Goal: Task Accomplishment & Management: Complete application form

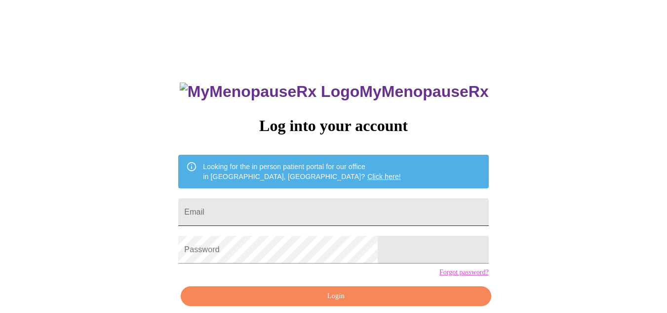
click at [300, 208] on input "Email" at bounding box center [333, 212] width 310 height 28
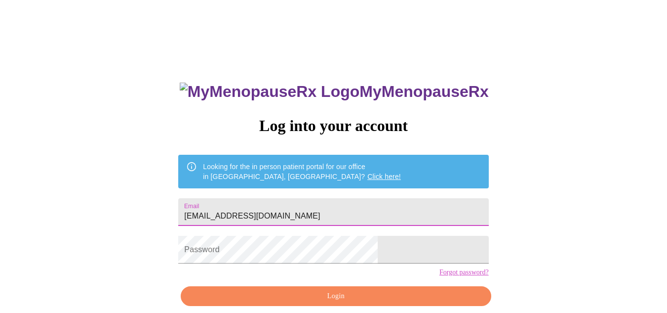
type input "[EMAIL_ADDRESS][DOMAIN_NAME]"
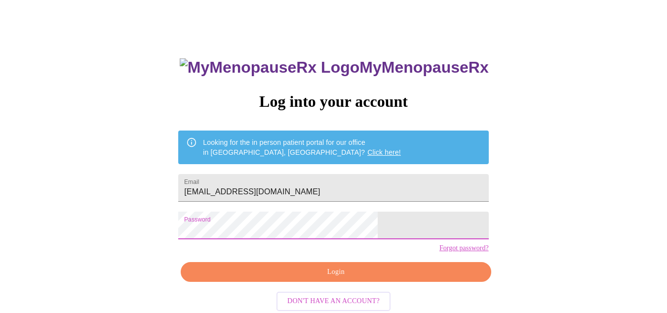
scroll to position [44, 0]
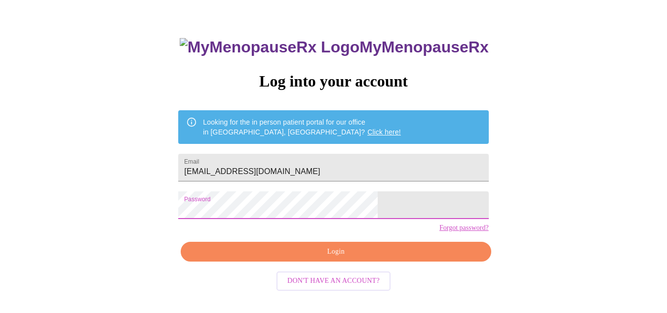
click at [337, 258] on span "Login" at bounding box center [335, 251] width 287 height 12
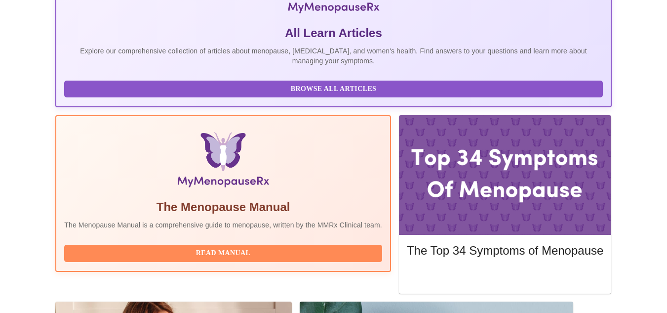
scroll to position [228, 0]
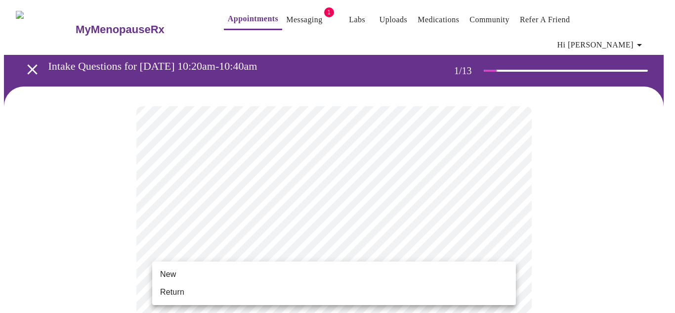
click at [173, 274] on span "New" at bounding box center [168, 274] width 16 height 12
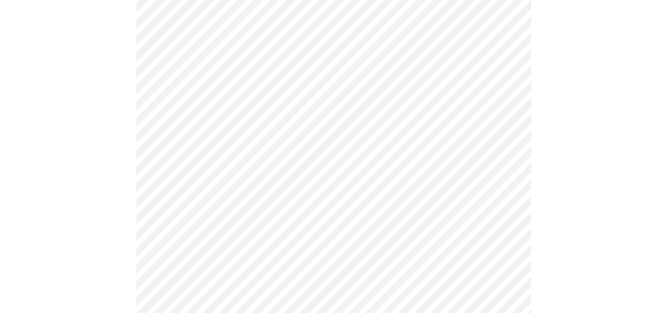
scroll to position [533, 0]
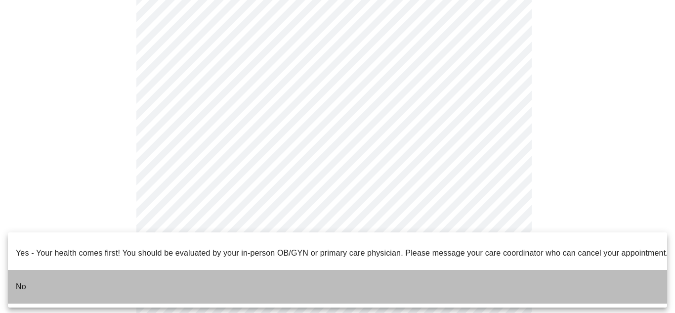
click at [173, 274] on li "No" at bounding box center [337, 287] width 659 height 34
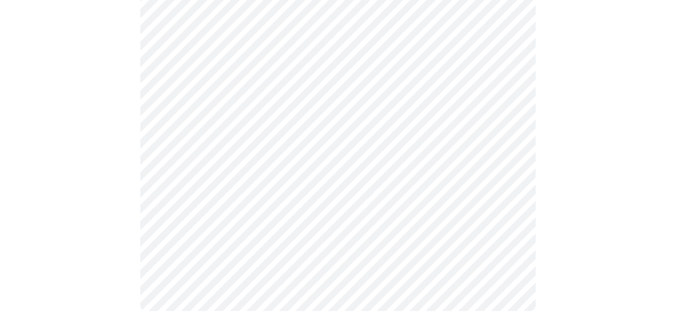
scroll to position [0, 0]
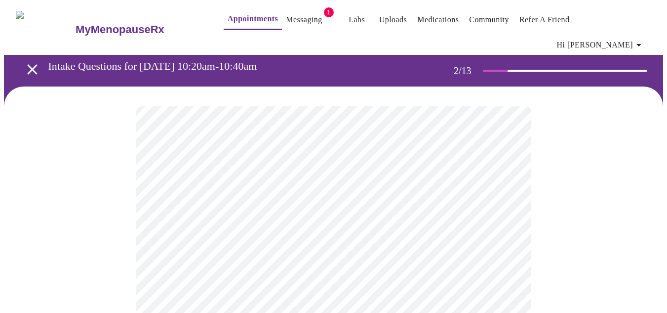
click at [384, 210] on body "MyMenopauseRx Appointments Messaging 1 Labs Uploads Medications Community Refer…" at bounding box center [333, 307] width 659 height 607
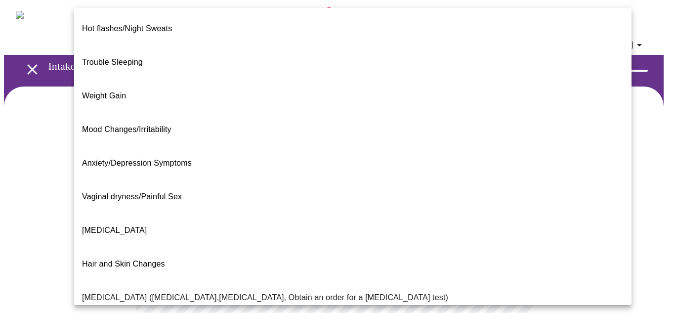
click at [114, 224] on p "[MEDICAL_DATA]" at bounding box center [114, 230] width 65 height 12
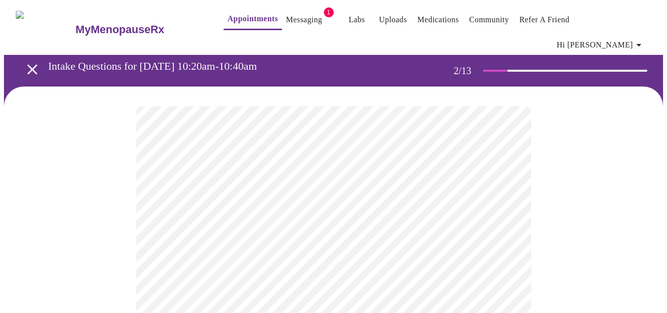
click at [242, 214] on body "MyMenopauseRx Appointments Messaging 1 Labs Uploads Medications Community Refer…" at bounding box center [333, 304] width 659 height 601
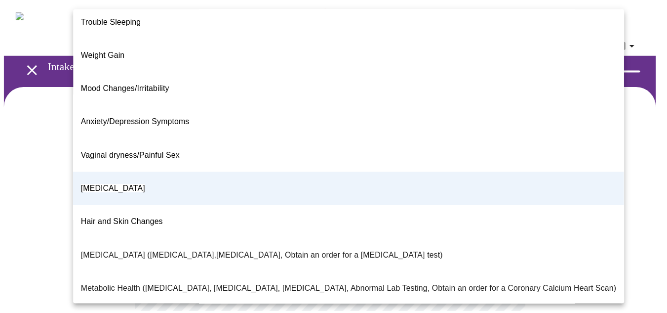
scroll to position [41, 0]
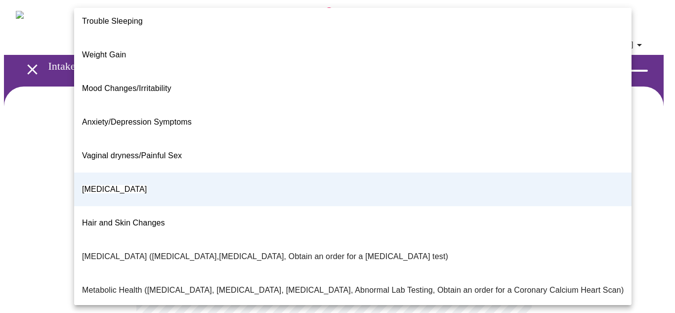
click at [134, 185] on span "[MEDICAL_DATA]" at bounding box center [114, 189] width 65 height 8
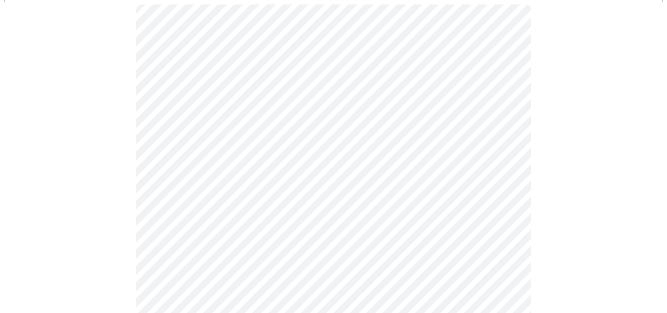
scroll to position [106, 0]
click at [411, 199] on body "MyMenopauseRx Appointments Messaging 1 Labs Uploads Medications Community Refer…" at bounding box center [333, 198] width 659 height 601
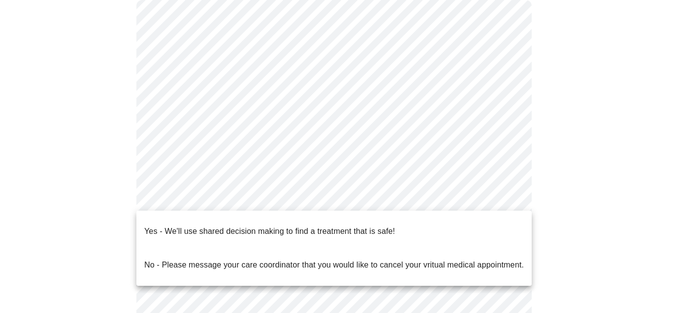
click at [296, 227] on p "Yes - We'll use shared decision making to find a treatment that is safe!" at bounding box center [269, 231] width 250 height 12
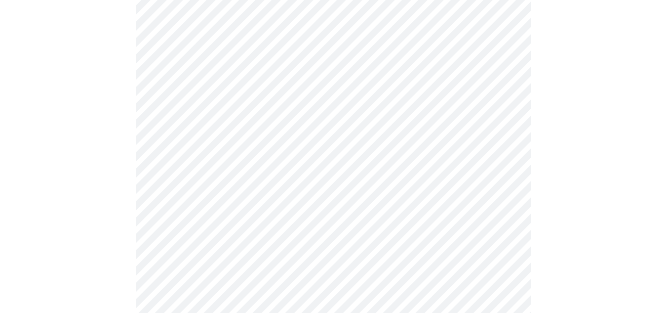
scroll to position [0, 0]
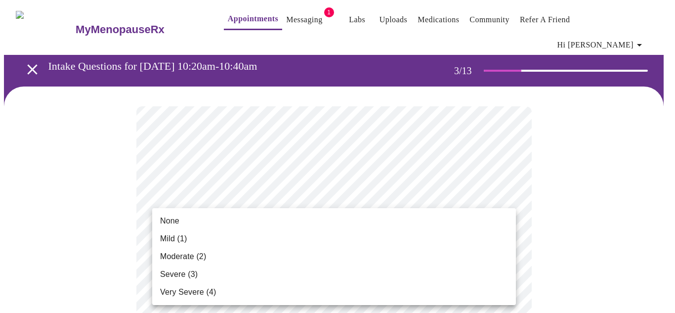
click at [180, 237] on span "Mild (1)" at bounding box center [173, 239] width 27 height 12
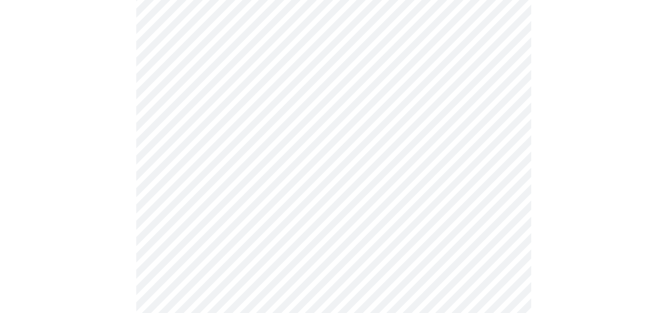
scroll to position [115, 0]
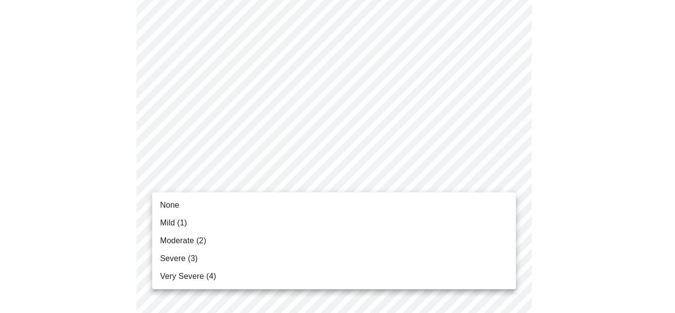
click at [175, 224] on span "Mild (1)" at bounding box center [173, 223] width 27 height 12
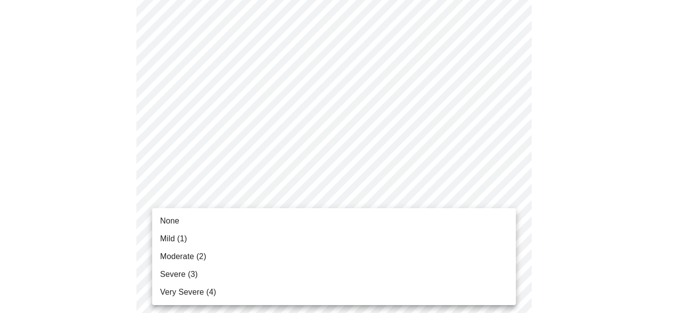
click at [174, 240] on span "Mild (1)" at bounding box center [173, 239] width 27 height 12
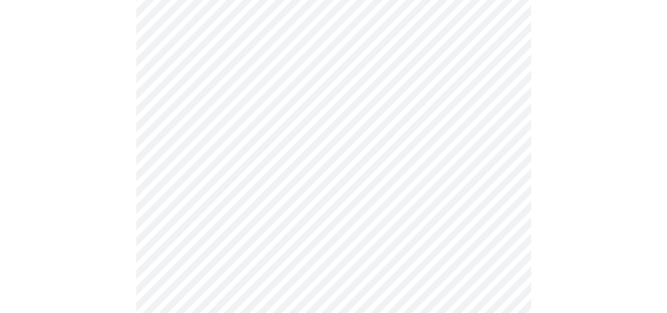
scroll to position [181, 0]
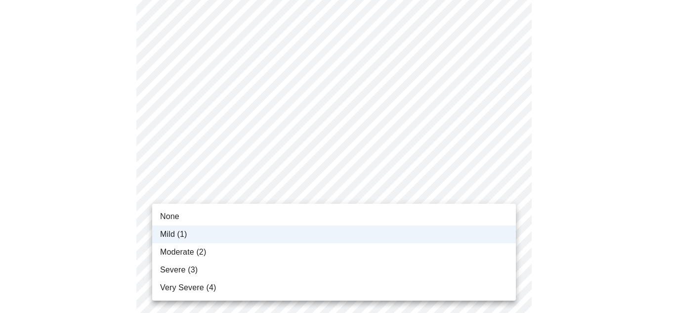
click at [198, 251] on span "Moderate (2)" at bounding box center [183, 252] width 46 height 12
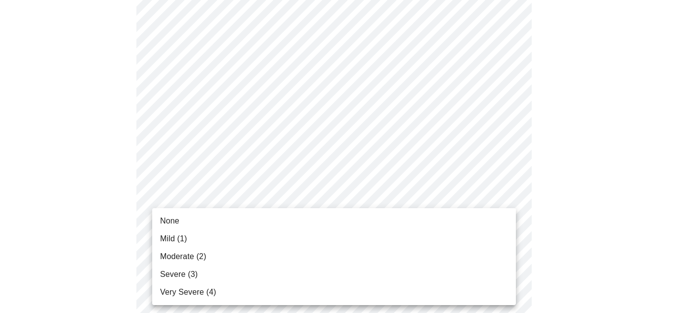
click at [192, 260] on span "Moderate (2)" at bounding box center [183, 256] width 46 height 12
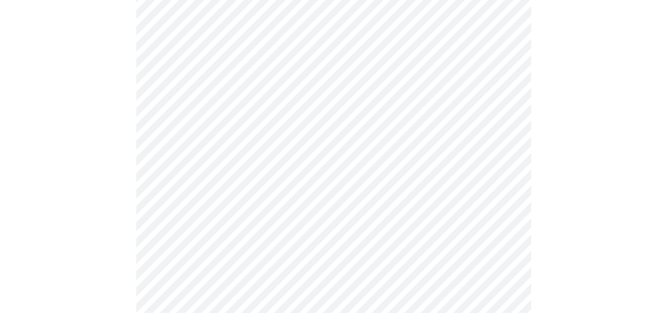
scroll to position [330, 0]
click at [305, 186] on body "MyMenopauseRx Appointments Messaging 1 Labs Uploads Medications Community Refer…" at bounding box center [333, 310] width 659 height 1272
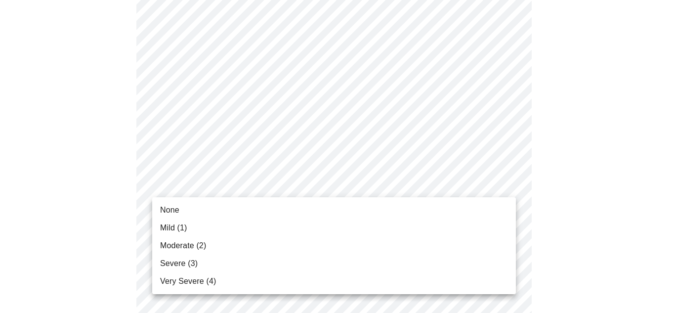
click at [201, 247] on span "Moderate (2)" at bounding box center [183, 245] width 46 height 12
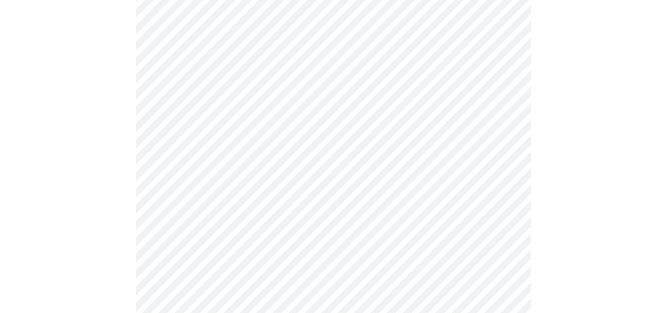
scroll to position [381, 0]
click at [280, 198] on body "MyMenopauseRx Appointments Messaging 1 Labs Uploads Medications Community Refer…" at bounding box center [333, 252] width 659 height 1258
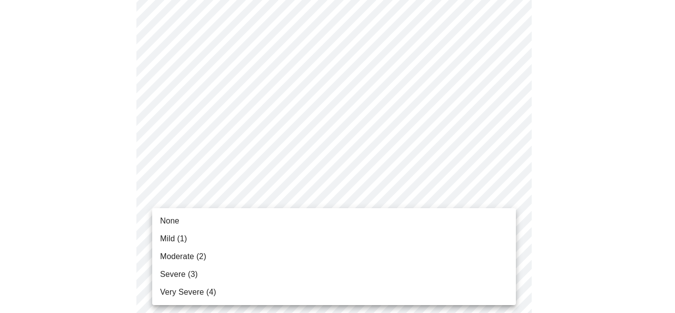
click at [196, 258] on span "Moderate (2)" at bounding box center [183, 256] width 46 height 12
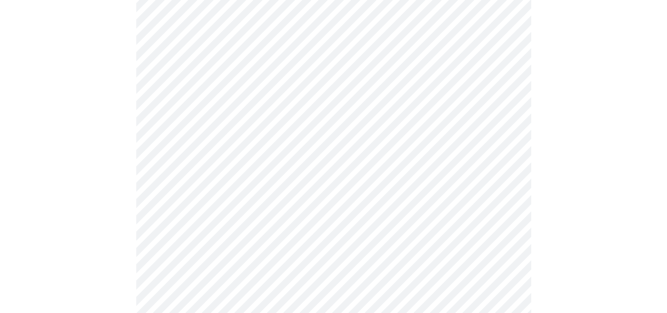
scroll to position [511, 0]
click at [304, 146] on body "MyMenopauseRx Appointments Messaging 1 Labs Uploads Medications Community Refer…" at bounding box center [333, 115] width 659 height 1244
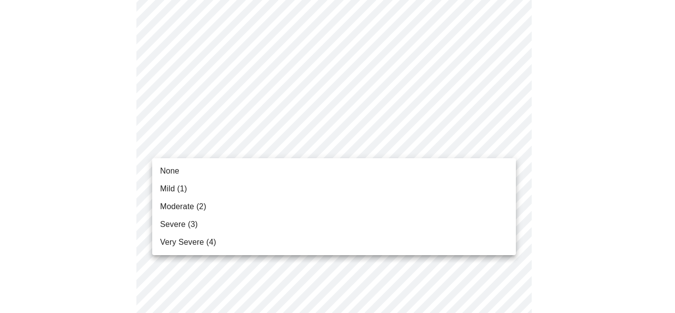
click at [198, 206] on span "Moderate (2)" at bounding box center [183, 206] width 46 height 12
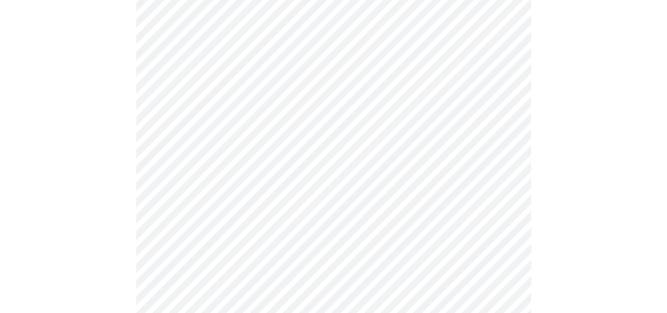
click at [268, 221] on body "MyMenopauseRx Appointments Messaging 1 Labs Uploads Medications Community Refer…" at bounding box center [333, 108] width 659 height 1231
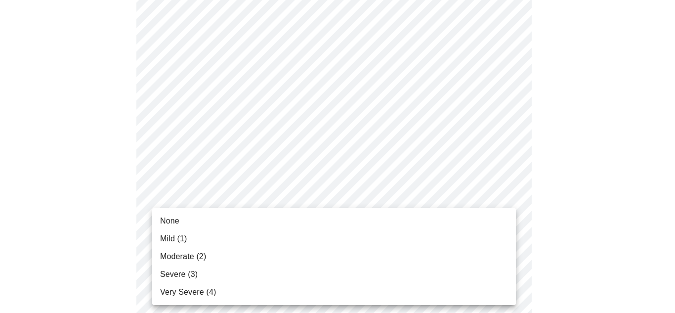
click at [197, 273] on li "Severe (3)" at bounding box center [333, 274] width 363 height 18
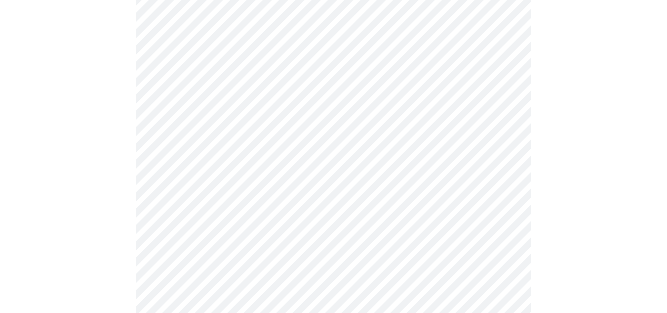
scroll to position [633, 0]
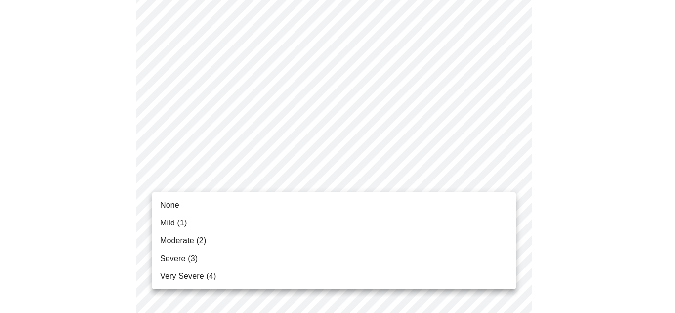
click at [170, 206] on span "None" at bounding box center [169, 205] width 19 height 12
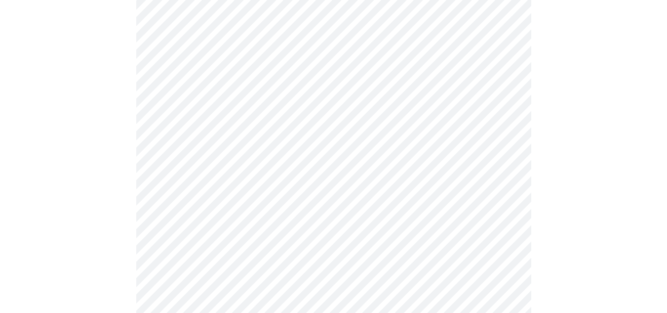
scroll to position [726, 0]
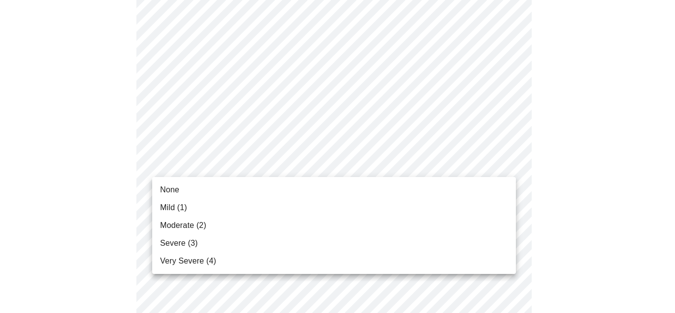
click at [173, 193] on span "None" at bounding box center [169, 190] width 19 height 12
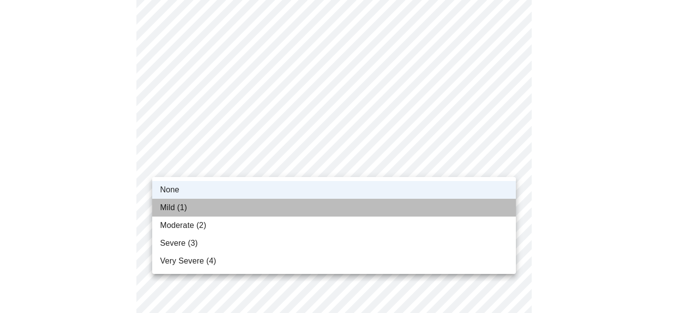
click at [184, 209] on span "Mild (1)" at bounding box center [173, 207] width 27 height 12
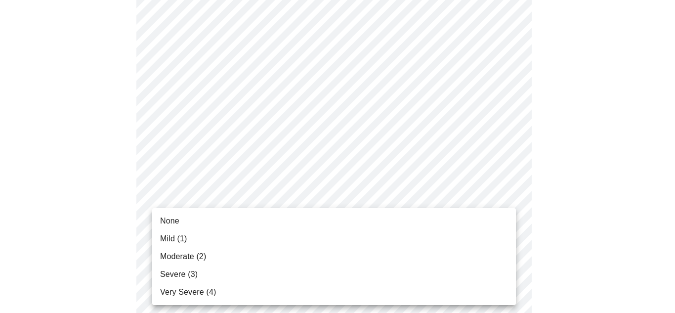
click at [175, 239] on span "Mild (1)" at bounding box center [173, 239] width 27 height 12
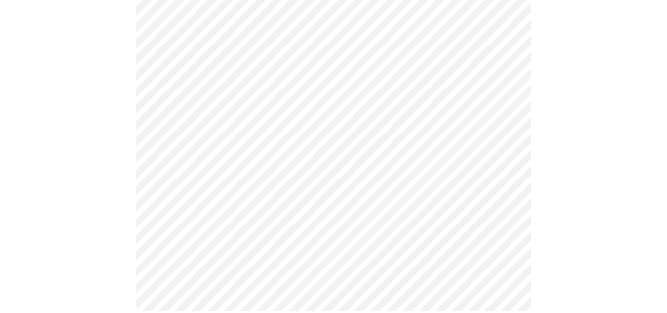
scroll to position [0, 0]
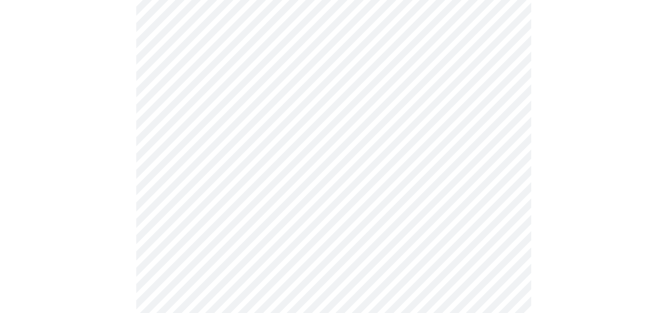
scroll to position [521, 0]
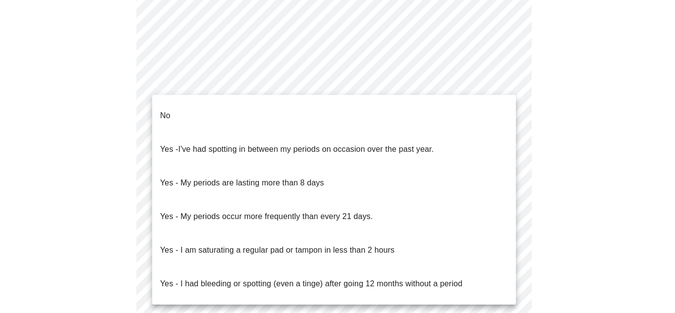
click at [246, 145] on span "I've had spotting in between my periods on occasion over the past year." at bounding box center [305, 149] width 255 height 8
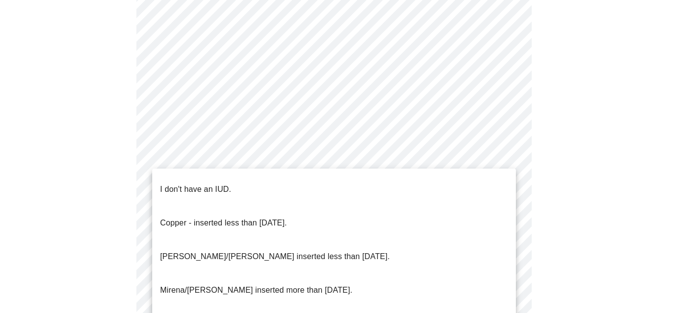
click at [216, 185] on p "I don't have an IUD." at bounding box center [195, 189] width 71 height 12
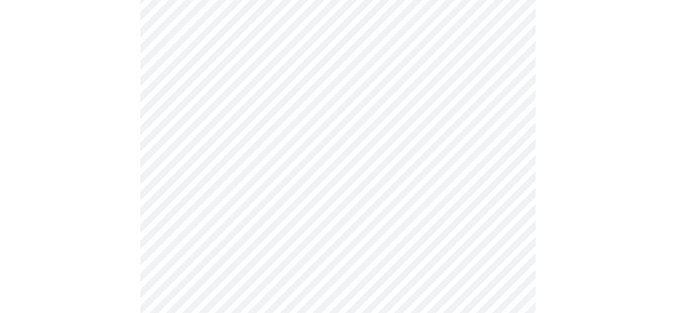
scroll to position [644, 0]
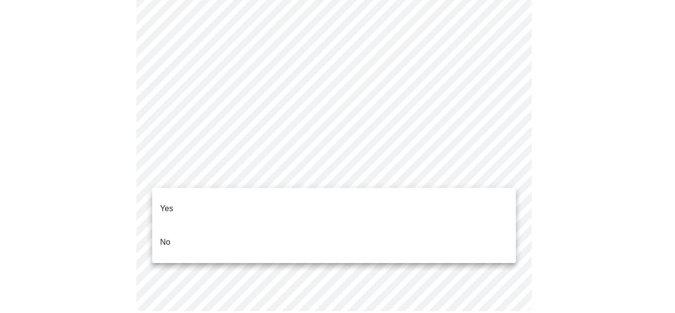
click at [183, 199] on li "Yes" at bounding box center [333, 209] width 363 height 34
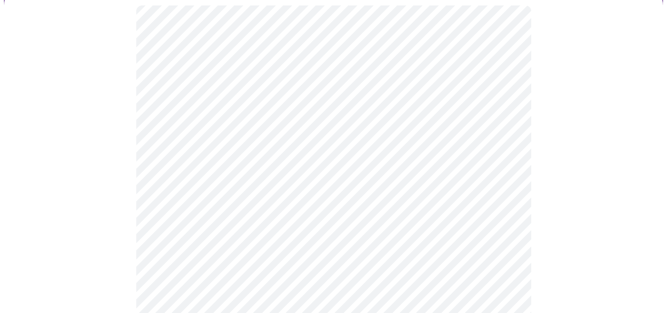
scroll to position [104, 0]
click at [308, 154] on body "MyMenopauseRx Appointments Messaging 1 Labs Uploads Medications Community Refer…" at bounding box center [333, 307] width 659 height 814
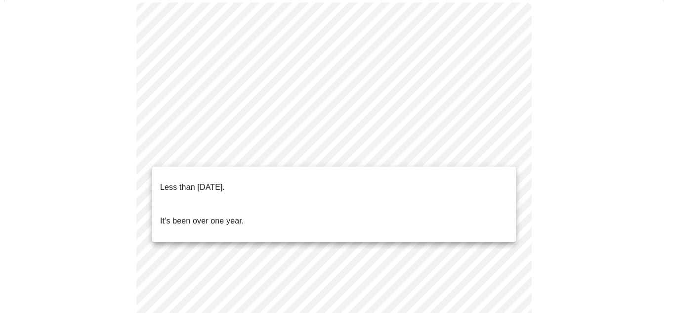
click at [213, 181] on p "Less than [DATE]." at bounding box center [192, 187] width 65 height 12
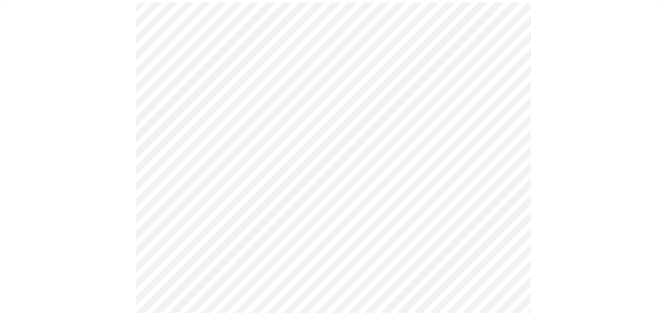
click at [312, 235] on body "MyMenopauseRx Appointments Messaging 1 Labs Uploads Medications Community Refer…" at bounding box center [333, 304] width 659 height 808
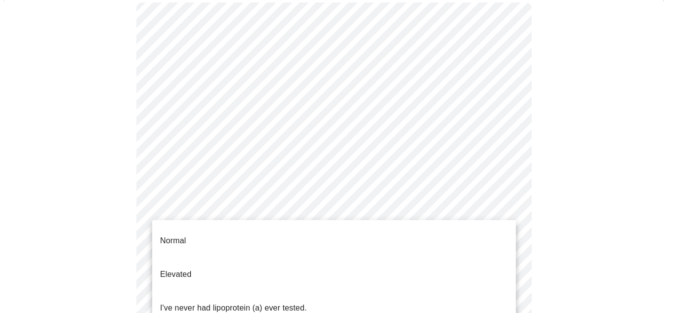
click at [572, 177] on div at bounding box center [337, 156] width 675 height 313
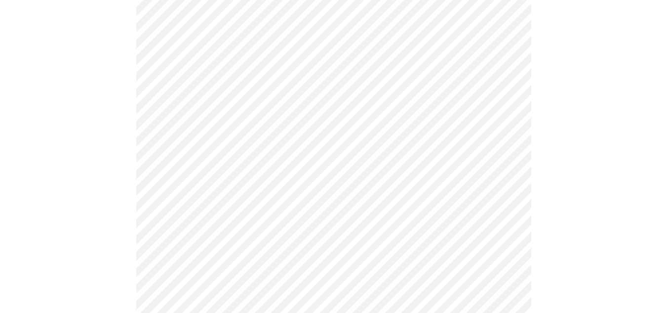
scroll to position [216, 0]
click at [568, 203] on div at bounding box center [333, 222] width 659 height 704
click at [308, 176] on body "MyMenopauseRx Appointments Messaging 1 Labs Uploads Medications Community Refer…" at bounding box center [333, 212] width 659 height 744
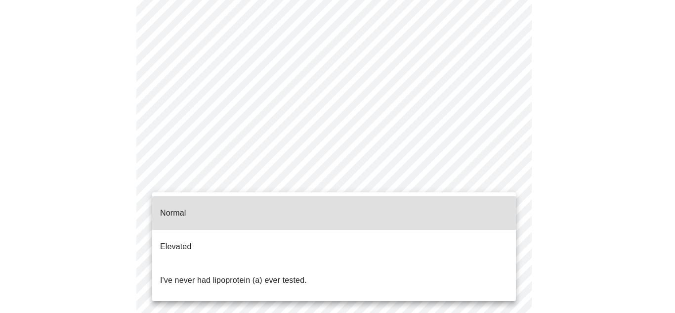
click at [262, 274] on p "I've never had lipoprotein (a) ever tested." at bounding box center [233, 280] width 147 height 12
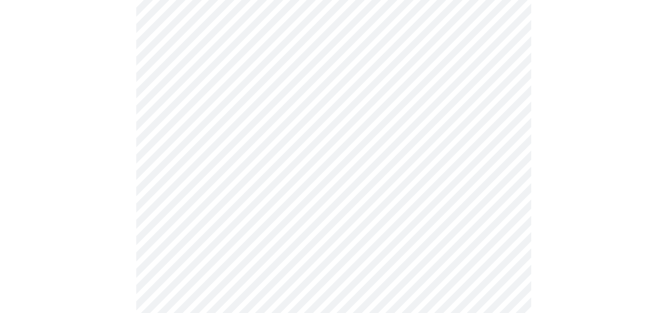
click at [304, 191] on body "MyMenopauseRx Appointments Messaging 1 Labs Uploads Medications Community Refer…" at bounding box center [333, 209] width 659 height 738
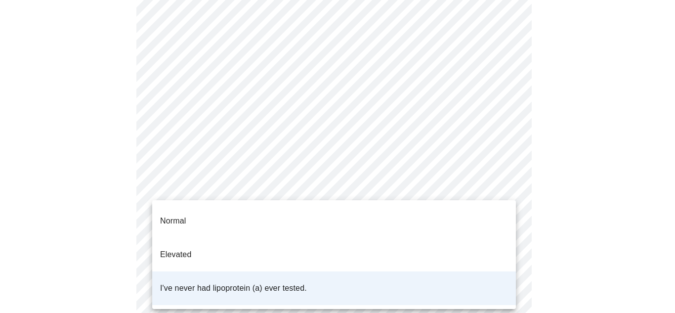
click at [254, 282] on p "I've never had lipoprotein (a) ever tested." at bounding box center [233, 288] width 147 height 12
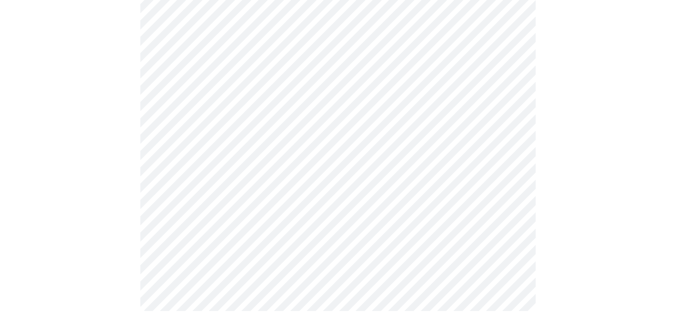
scroll to position [0, 0]
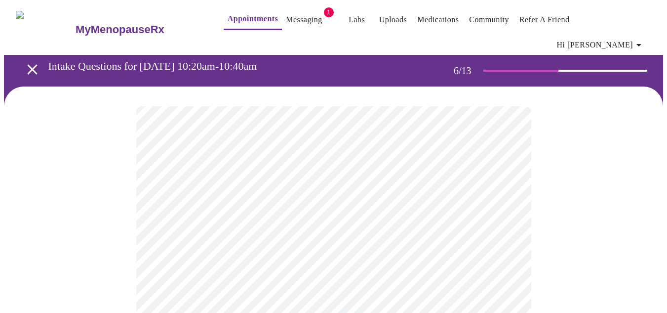
click at [265, 291] on body "MyMenopauseRx Appointments Messaging 1 Labs Uploads Medications Community Refer…" at bounding box center [333, 274] width 659 height 541
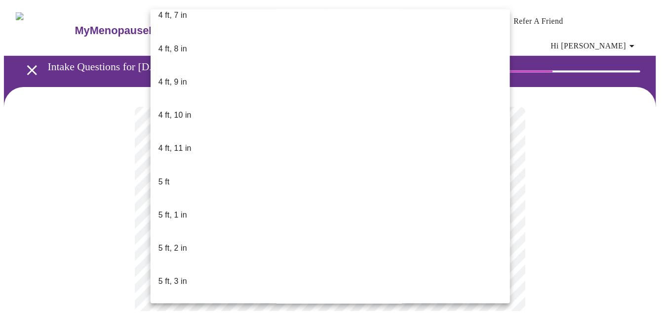
scroll to position [648, 0]
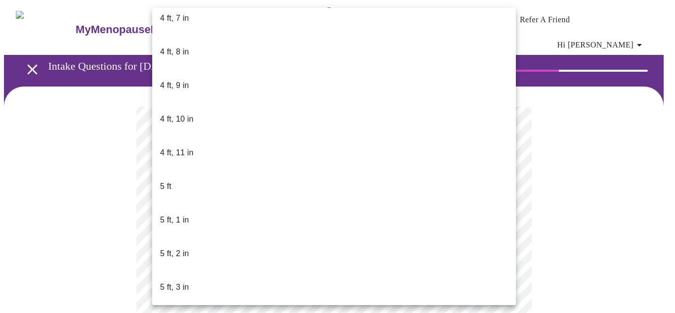
click at [177, 247] on p "5 ft, 2 in" at bounding box center [174, 253] width 29 height 12
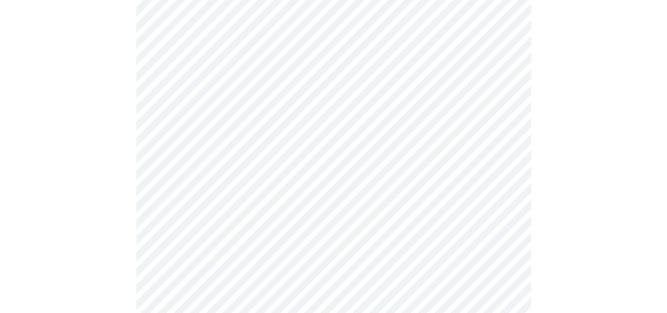
scroll to position [2626, 0]
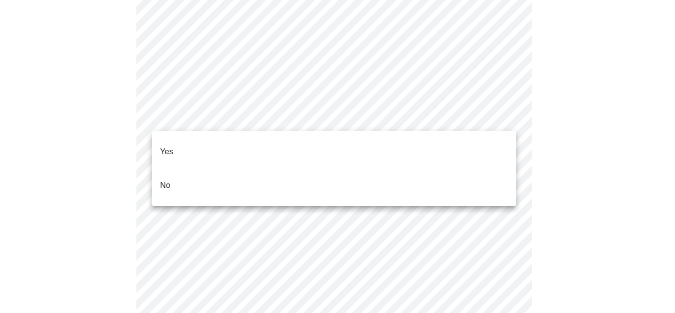
click at [183, 170] on li "No" at bounding box center [333, 185] width 363 height 34
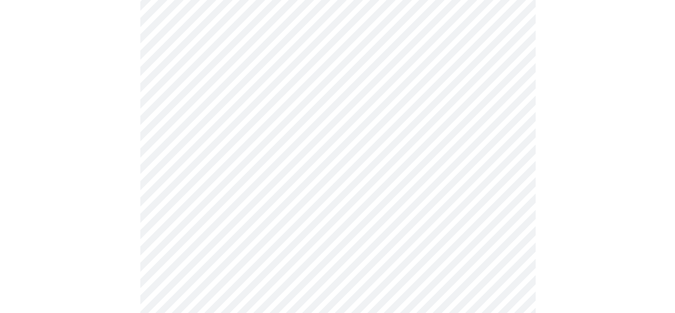
scroll to position [652, 0]
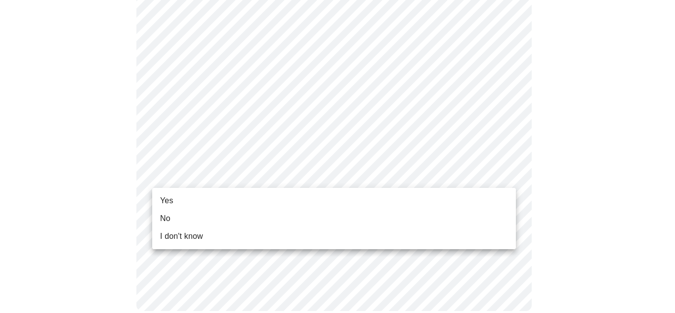
click at [178, 201] on li "Yes" at bounding box center [333, 201] width 363 height 18
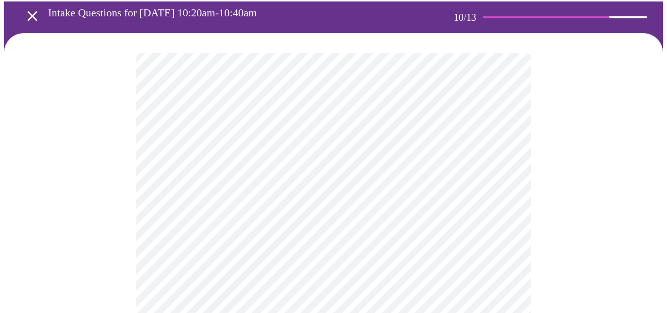
scroll to position [62, 0]
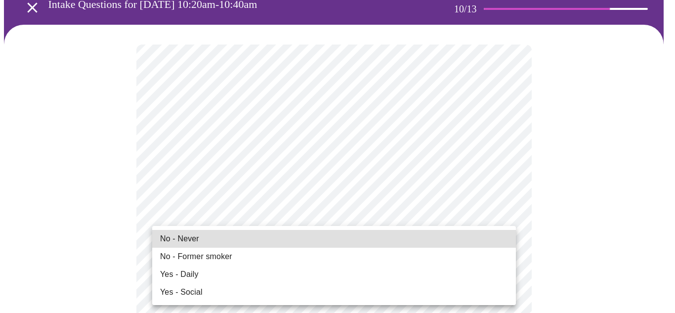
click at [196, 243] on span "No - Never" at bounding box center [179, 239] width 39 height 12
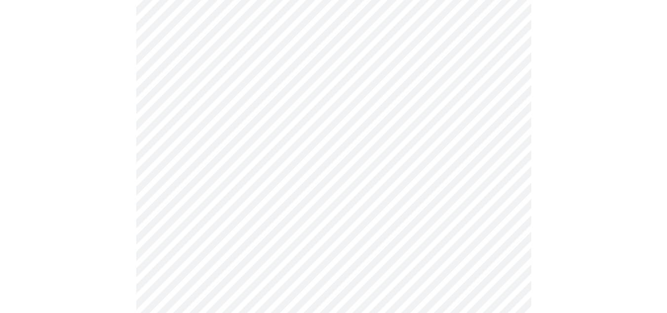
scroll to position [855, 0]
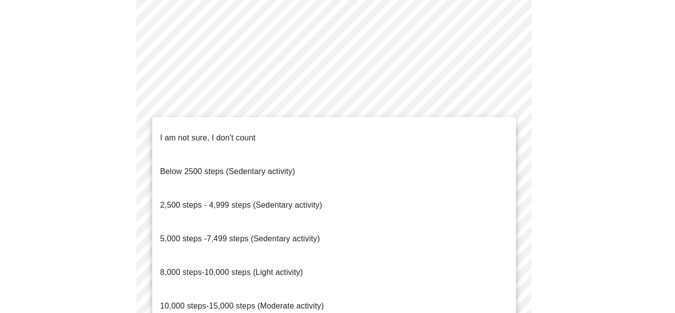
click at [255, 301] on span "10,000 steps-15,000 steps (Moderate activity)" at bounding box center [241, 305] width 163 height 8
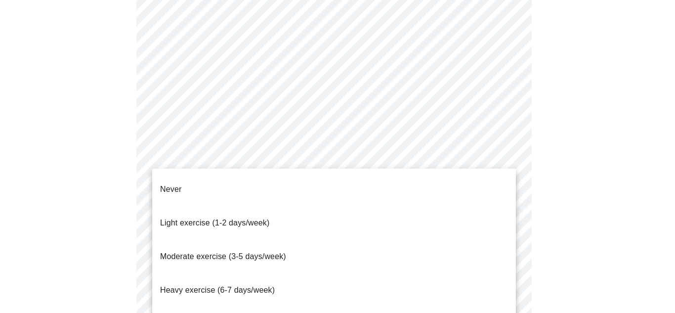
click at [242, 217] on p "Light exercise (1-2 days/week)" at bounding box center [215, 223] width 110 height 12
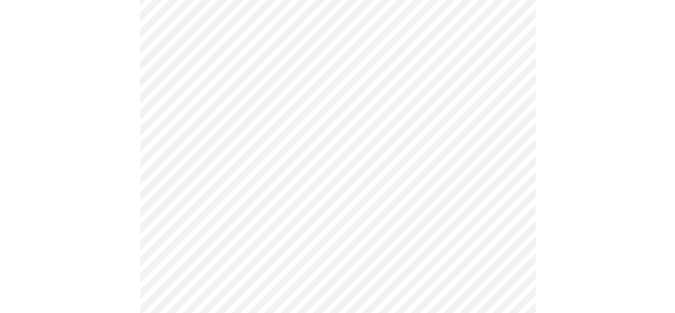
scroll to position [969, 0]
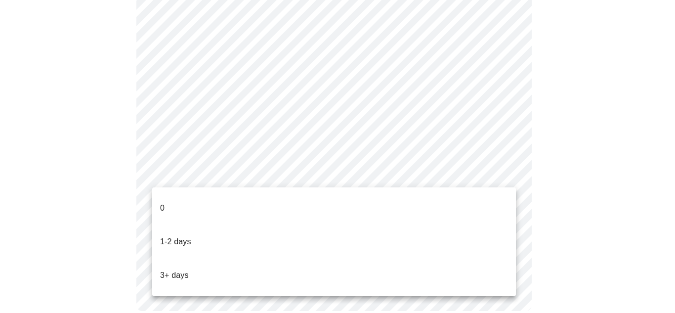
click at [164, 202] on p "0" at bounding box center [162, 208] width 4 height 12
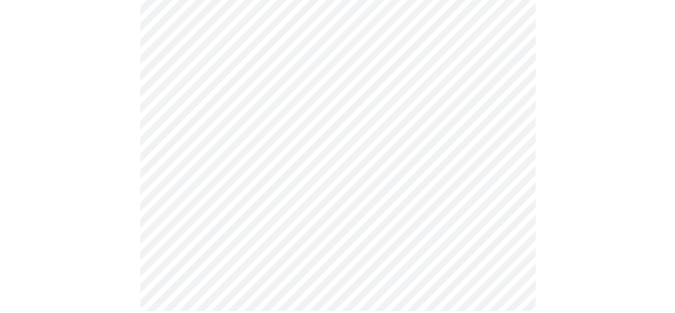
scroll to position [0, 0]
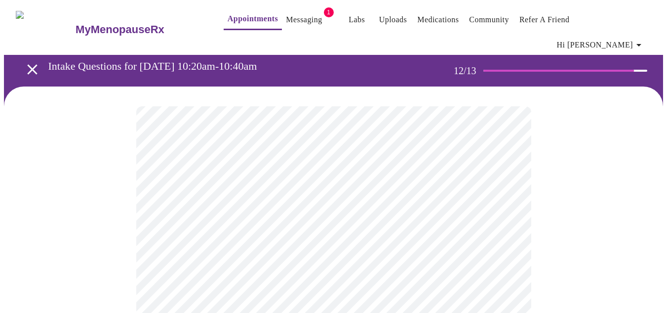
click at [330, 200] on body "MyMenopauseRx Appointments Messaging 1 Labs Uploads Medications Community Refer…" at bounding box center [333, 175] width 659 height 342
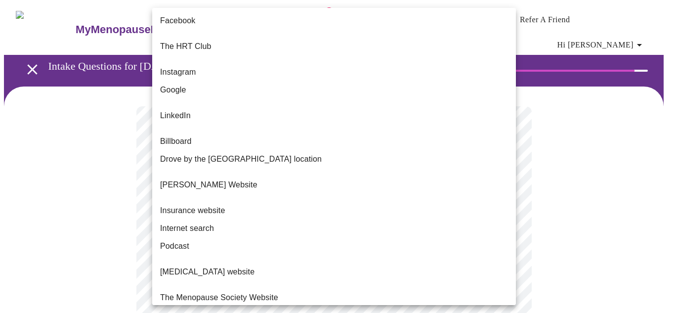
click at [214, 204] on span "Insurance website" at bounding box center [192, 210] width 65 height 12
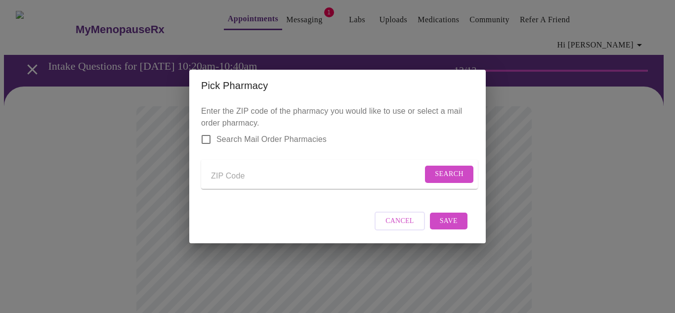
click at [277, 170] on input "Send a message to your care team" at bounding box center [316, 176] width 211 height 16
type input "30252"
click at [448, 174] on span "Search" at bounding box center [449, 174] width 29 height 12
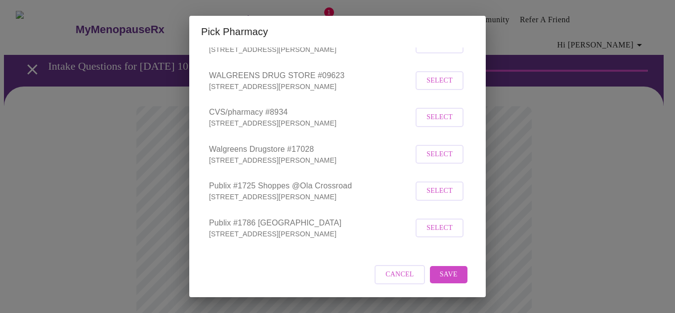
scroll to position [164, 0]
click at [295, 229] on p "[STREET_ADDRESS][PERSON_NAME]" at bounding box center [311, 234] width 204 height 10
click at [435, 230] on span "Select" at bounding box center [439, 228] width 26 height 12
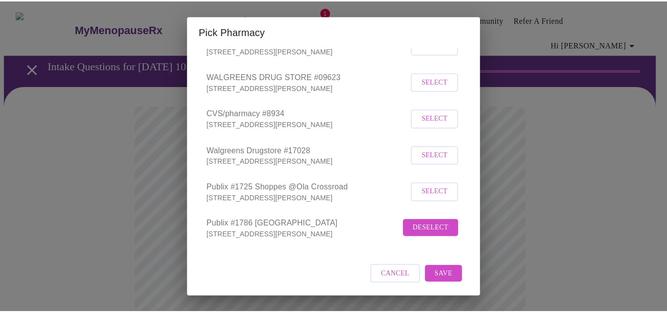
scroll to position [162, 0]
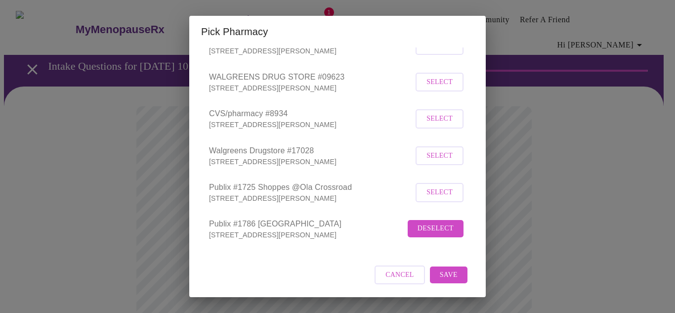
click at [445, 277] on span "Save" at bounding box center [448, 275] width 18 height 12
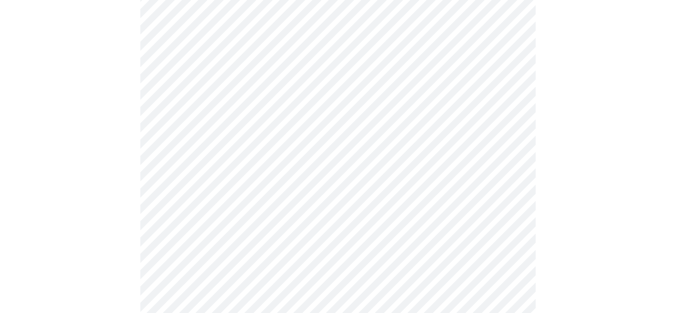
scroll to position [196, 0]
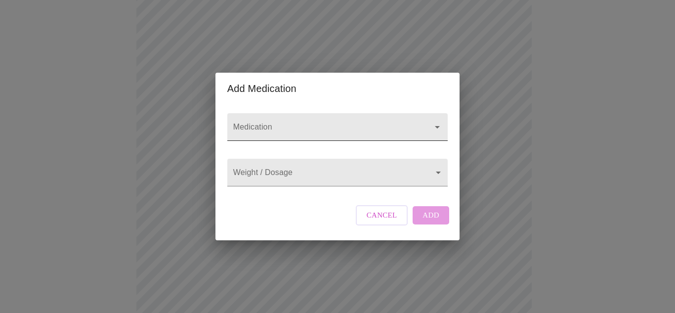
click at [361, 122] on input "Medication" at bounding box center [323, 131] width 184 height 18
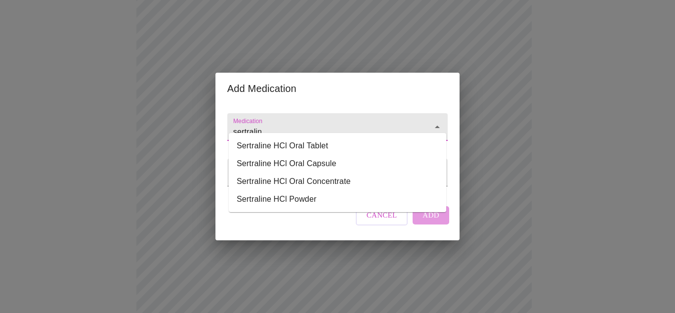
click at [312, 146] on li "Sertraline HCl Oral Tablet" at bounding box center [337, 146] width 217 height 18
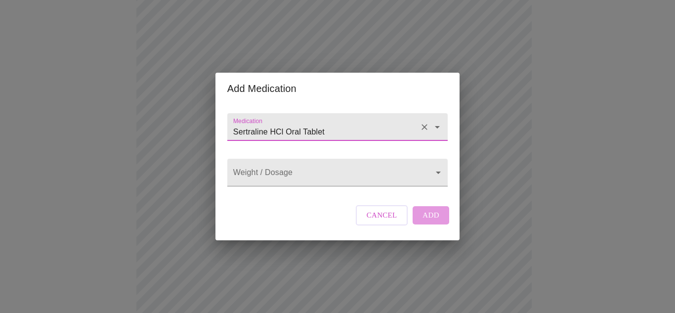
type input "Sertraline HCl Oral Tablet"
click at [308, 172] on body "MyMenopauseRx Appointments Messaging 1 Labs Uploads Medications Community Refer…" at bounding box center [337, 186] width 667 height 757
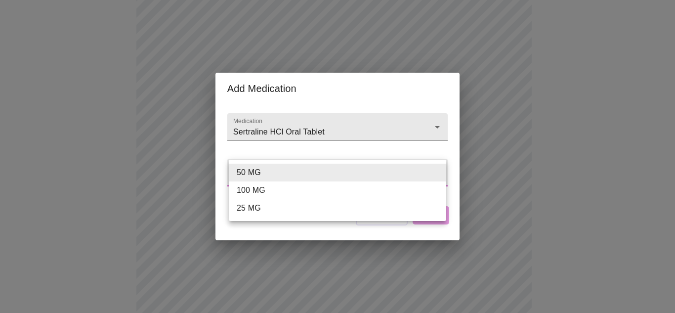
click at [258, 212] on li "25 MG" at bounding box center [337, 208] width 217 height 18
type input "25 MG"
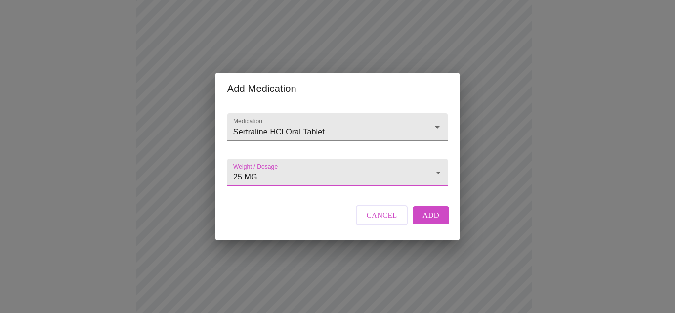
click at [434, 221] on span "Add" at bounding box center [430, 214] width 17 height 13
click at [286, 122] on input "Medication" at bounding box center [323, 131] width 184 height 18
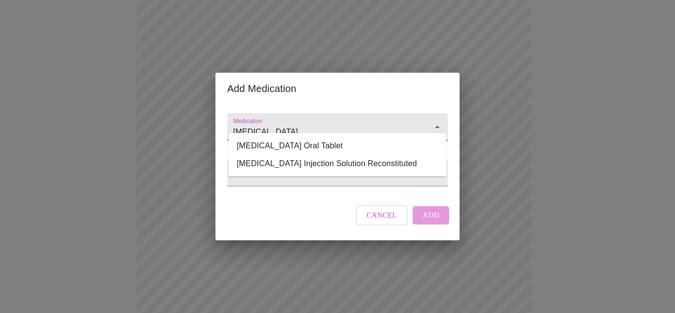
click at [293, 144] on li "[MEDICAL_DATA] Oral Tablet" at bounding box center [337, 146] width 217 height 18
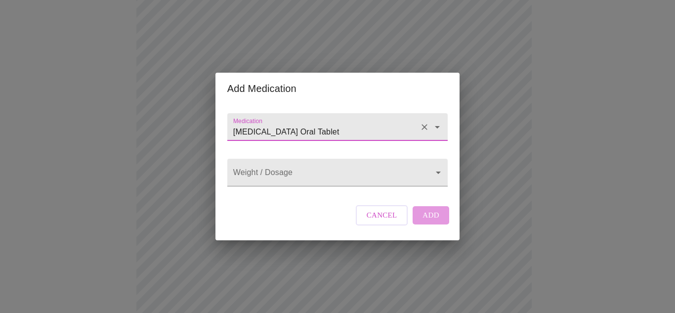
type input "[MEDICAL_DATA] Oral Tablet"
click at [311, 168] on body "MyMenopauseRx Appointments Messaging 1 Labs Uploads Medications Community Refer…" at bounding box center [337, 197] width 667 height 778
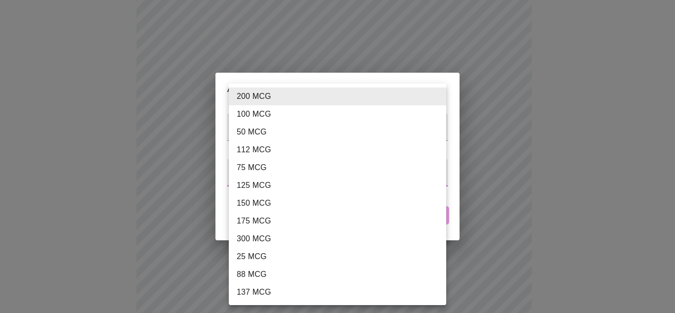
click at [261, 188] on li "125 MCG" at bounding box center [337, 185] width 217 height 18
type input "125 MCG"
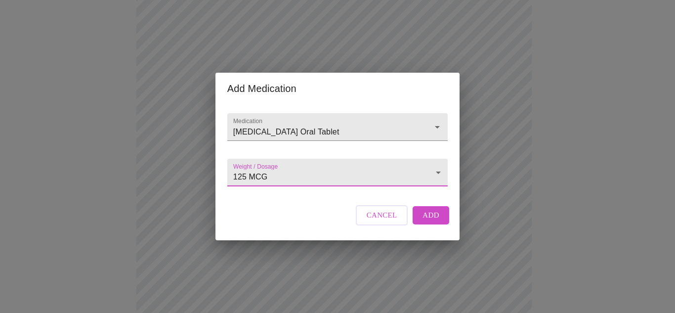
click at [434, 221] on span "Add" at bounding box center [430, 214] width 17 height 13
click at [320, 122] on input "Medication" at bounding box center [323, 131] width 184 height 18
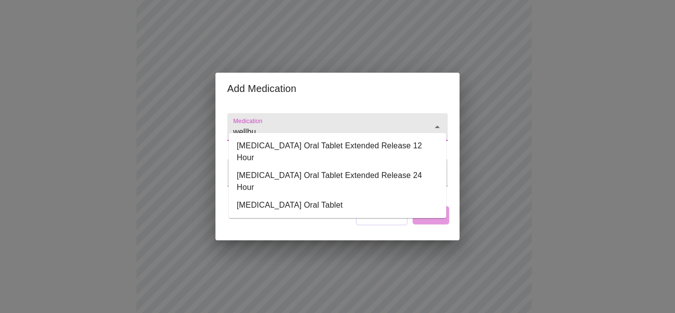
click at [294, 196] on li "[MEDICAL_DATA] Oral Tablet" at bounding box center [337, 205] width 217 height 18
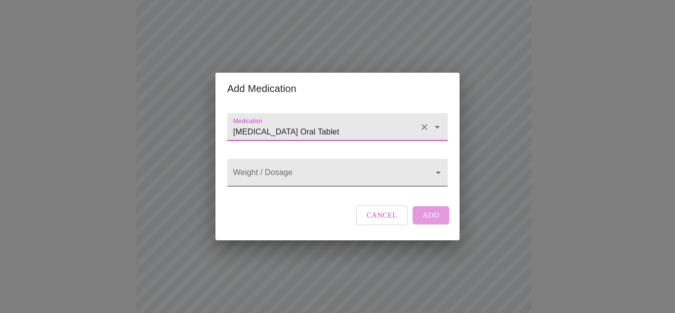
type input "[MEDICAL_DATA] Oral Tablet"
click at [303, 175] on body "MyMenopauseRx Appointments Messaging 1 Labs Uploads Medications Community Refer…" at bounding box center [337, 215] width 667 height 815
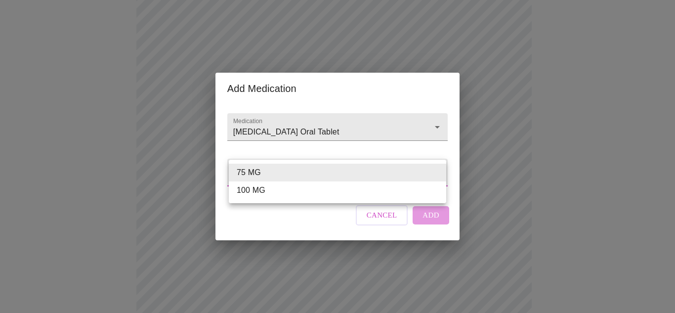
click at [277, 192] on li "100 MG" at bounding box center [337, 190] width 217 height 18
type input "100 MG"
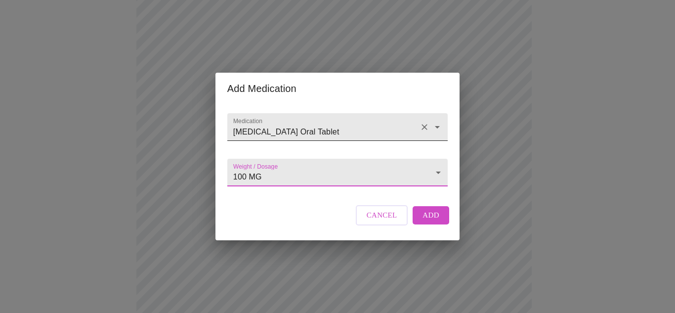
click at [381, 122] on input "[MEDICAL_DATA] Oral Tablet" at bounding box center [323, 131] width 184 height 18
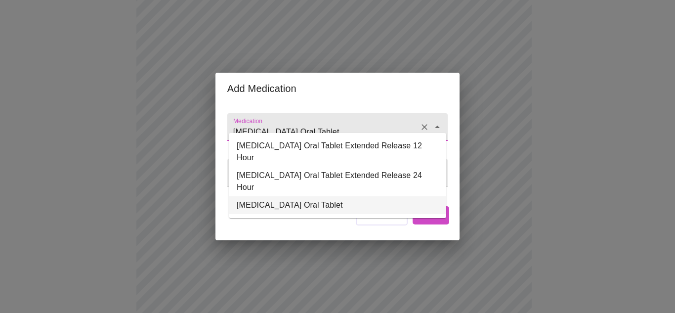
click at [321, 166] on li "[MEDICAL_DATA] Oral Tablet Extended Release 24 Hour" at bounding box center [337, 181] width 217 height 30
type input "[MEDICAL_DATA] Oral Tablet Extended Release 24 Hour"
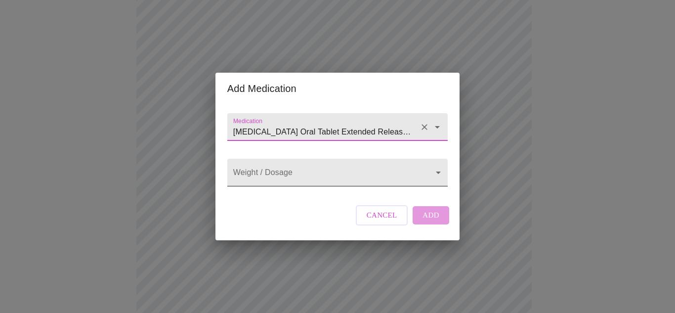
click at [298, 172] on body "MyMenopauseRx Appointments Messaging 1 Labs Uploads Medications Community Refer…" at bounding box center [337, 215] width 667 height 815
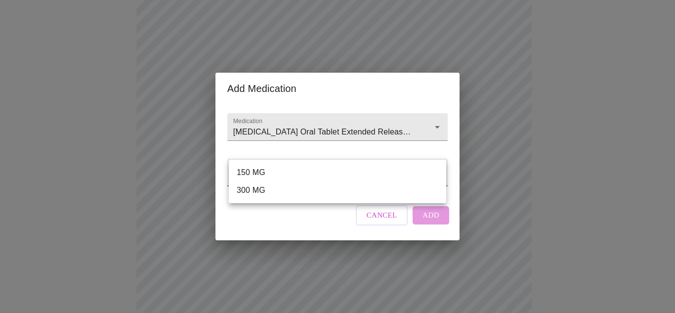
click at [260, 172] on li "150 MG" at bounding box center [337, 172] width 217 height 18
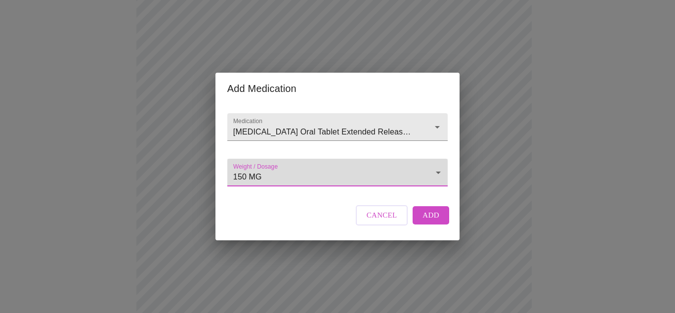
type input "150 MG"
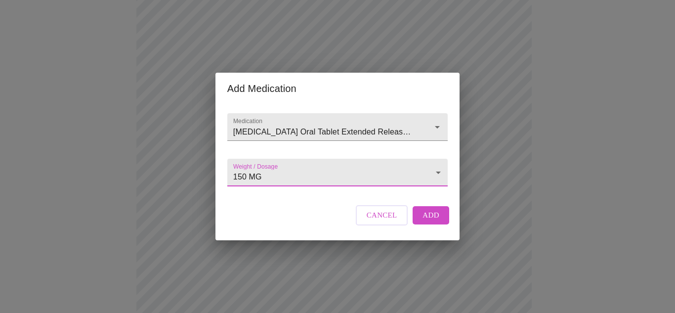
click at [425, 221] on span "Add" at bounding box center [430, 214] width 17 height 13
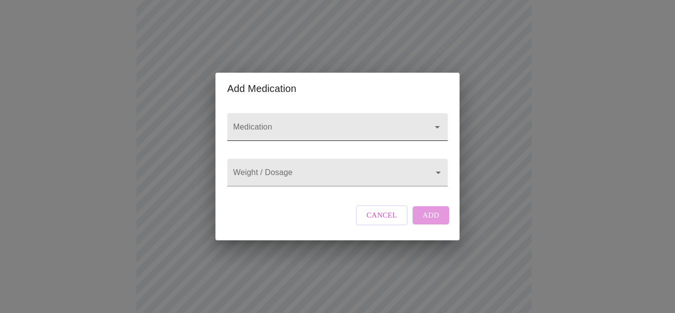
click at [298, 122] on input "Medication" at bounding box center [323, 131] width 184 height 18
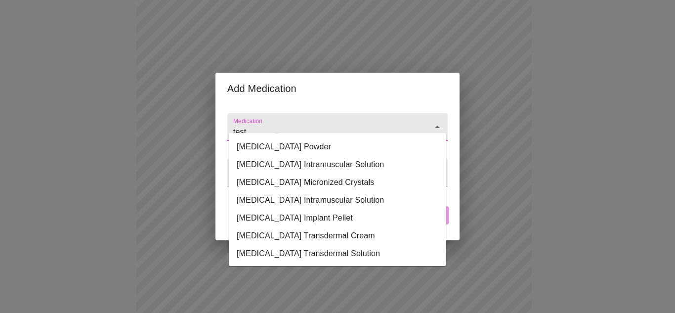
scroll to position [179, 0]
click at [354, 158] on li "[MEDICAL_DATA] Intramuscular Solution" at bounding box center [337, 164] width 217 height 18
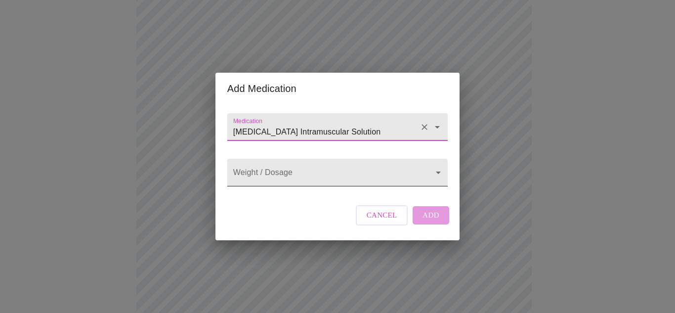
click at [294, 176] on body "MyMenopauseRx Appointments Messaging 1 Labs Uploads Medications Community Refer…" at bounding box center [337, 233] width 667 height 851
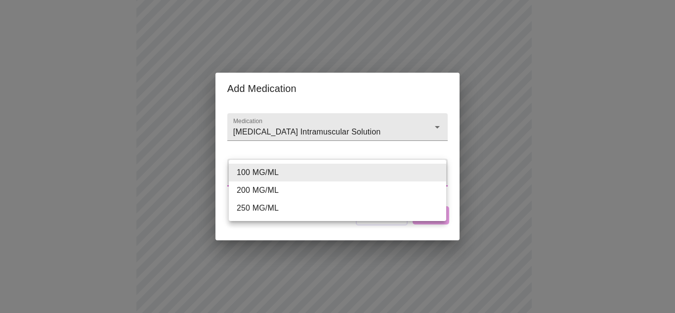
click at [574, 186] on div at bounding box center [337, 156] width 675 height 313
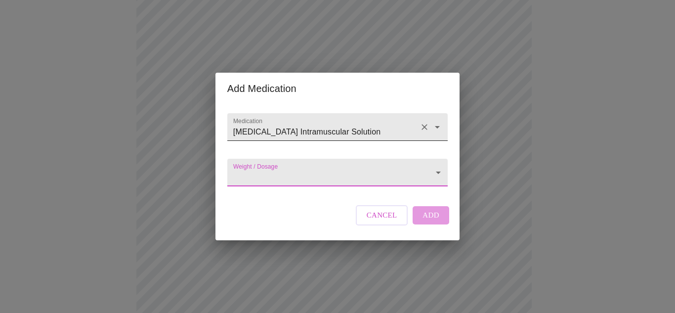
click at [364, 122] on input "[MEDICAL_DATA] Intramuscular Solution" at bounding box center [323, 131] width 184 height 18
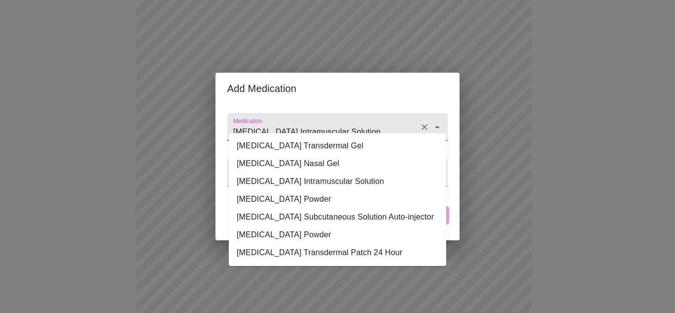
scroll to position [88, 0]
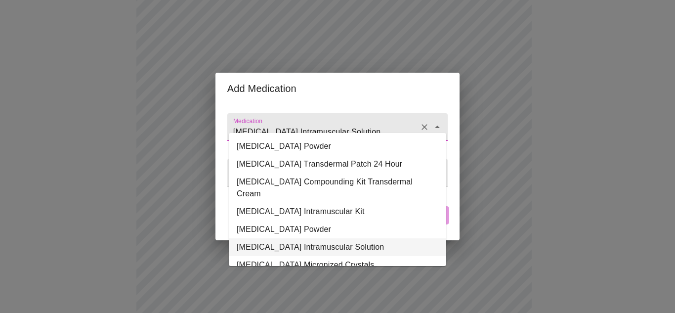
click at [405, 123] on input "[MEDICAL_DATA] Intramuscular Solution" at bounding box center [323, 131] width 184 height 18
click at [387, 216] on li "[MEDICAL_DATA] Intramuscular Kit" at bounding box center [337, 211] width 217 height 18
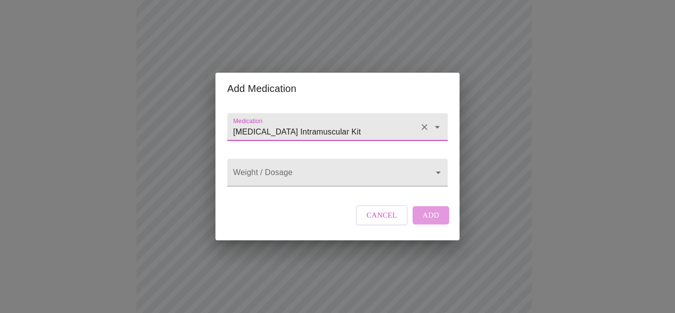
click at [322, 126] on input "[MEDICAL_DATA] Intramuscular Kit" at bounding box center [323, 131] width 184 height 18
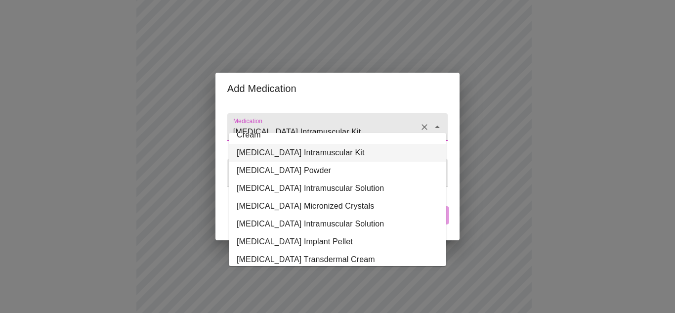
scroll to position [148, 0]
click at [384, 168] on li "[MEDICAL_DATA] Powder" at bounding box center [337, 169] width 217 height 18
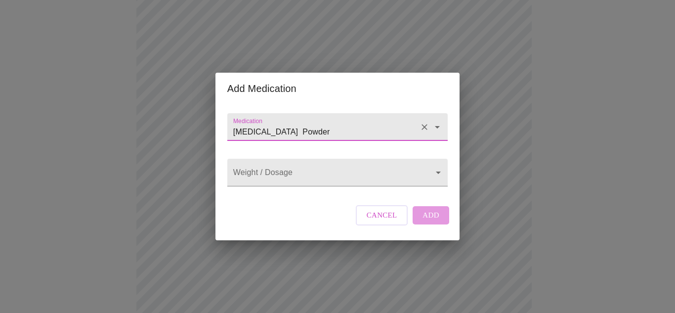
click at [362, 122] on input "[MEDICAL_DATA] Powder" at bounding box center [323, 131] width 184 height 18
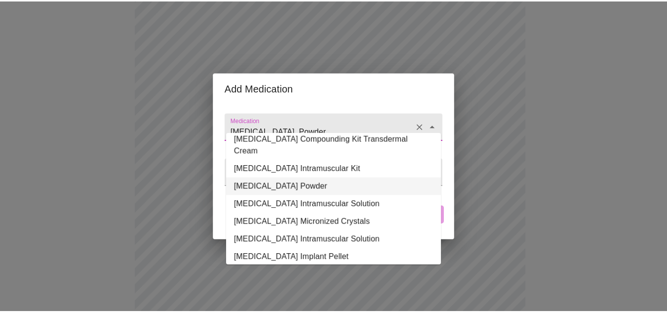
scroll to position [139, 0]
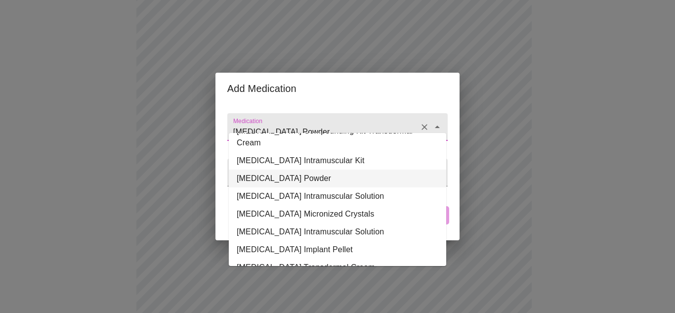
click at [355, 200] on li "[MEDICAL_DATA] Intramuscular Solution" at bounding box center [337, 196] width 217 height 18
type input "[MEDICAL_DATA] Intramuscular Solution"
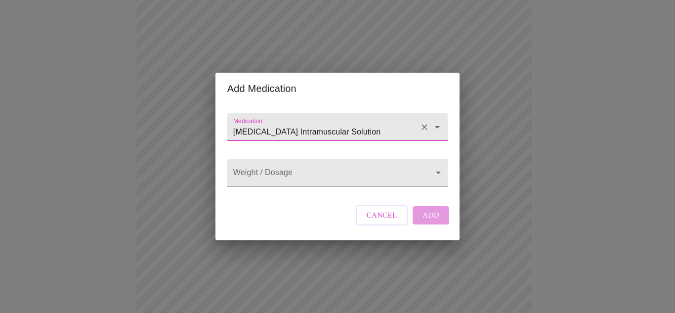
click at [300, 171] on body "MyMenopauseRx Appointments Messaging 1 Labs Uploads Medications Community Refer…" at bounding box center [337, 233] width 667 height 851
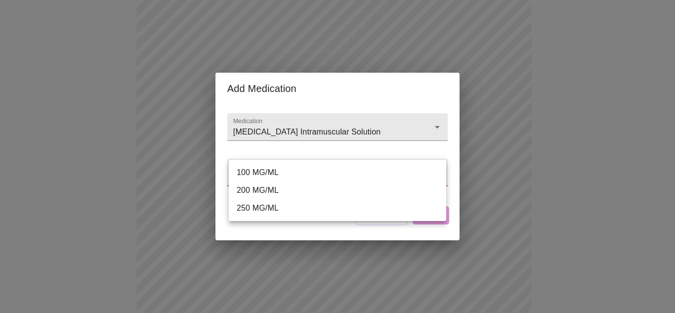
click at [267, 193] on li "200 MG/ML" at bounding box center [337, 190] width 217 height 18
type input "200 MG/ML"
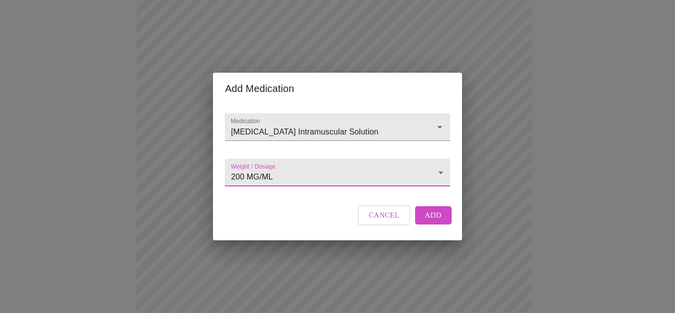
click at [438, 221] on span "Add" at bounding box center [433, 214] width 17 height 13
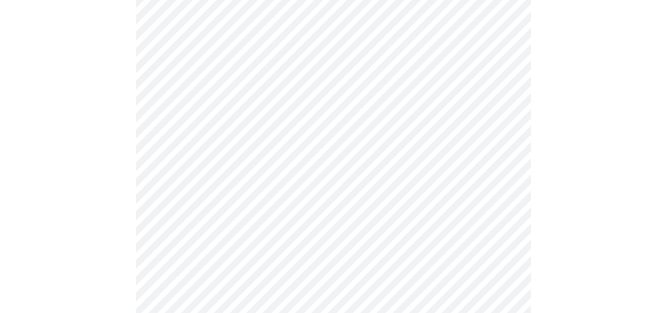
scroll to position [561, 0]
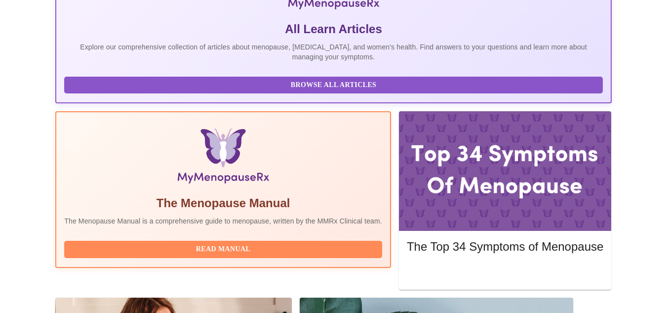
scroll to position [228, 0]
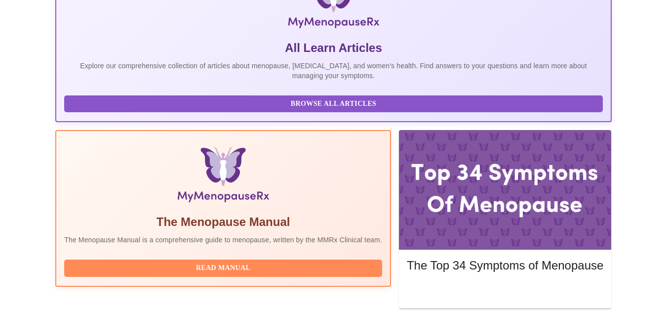
scroll to position [0, 0]
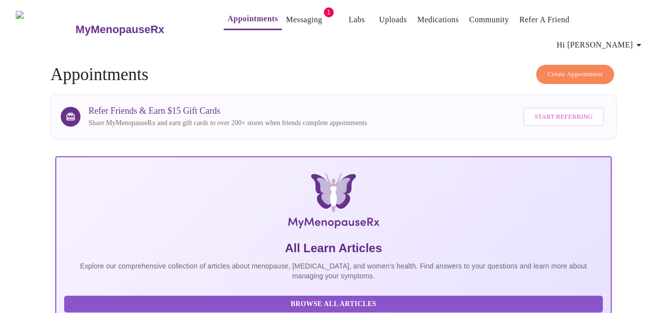
click at [479, 23] on link "Community" at bounding box center [489, 20] width 40 height 14
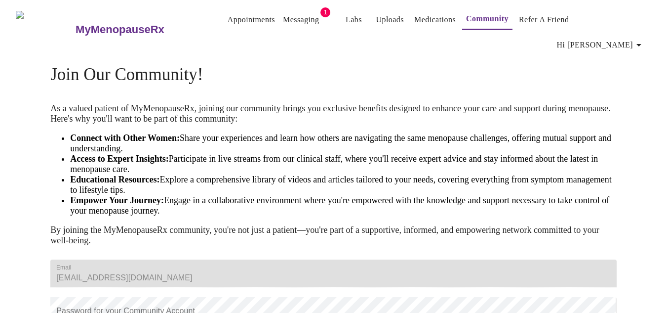
click at [230, 21] on link "Appointments" at bounding box center [251, 20] width 47 height 14
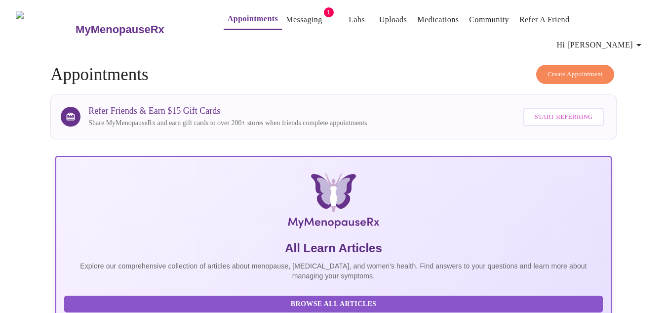
click at [289, 24] on link "Messaging" at bounding box center [304, 20] width 36 height 14
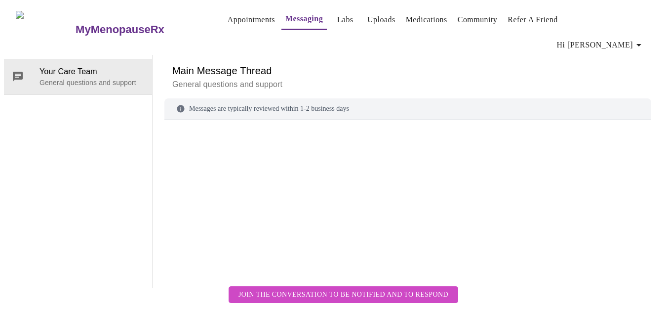
scroll to position [37, 0]
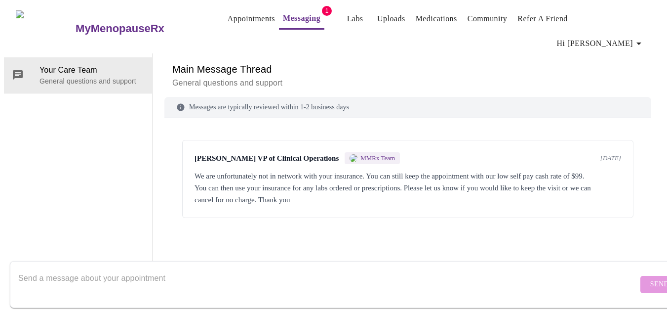
click at [607, 215] on div "Messages are typically reviewed within 1-2 business days [PERSON_NAME] VP of Cl…" at bounding box center [407, 191] width 487 height 189
click at [228, 17] on link "Appointments" at bounding box center [251, 19] width 47 height 14
